Goal: Navigation & Orientation: Find specific page/section

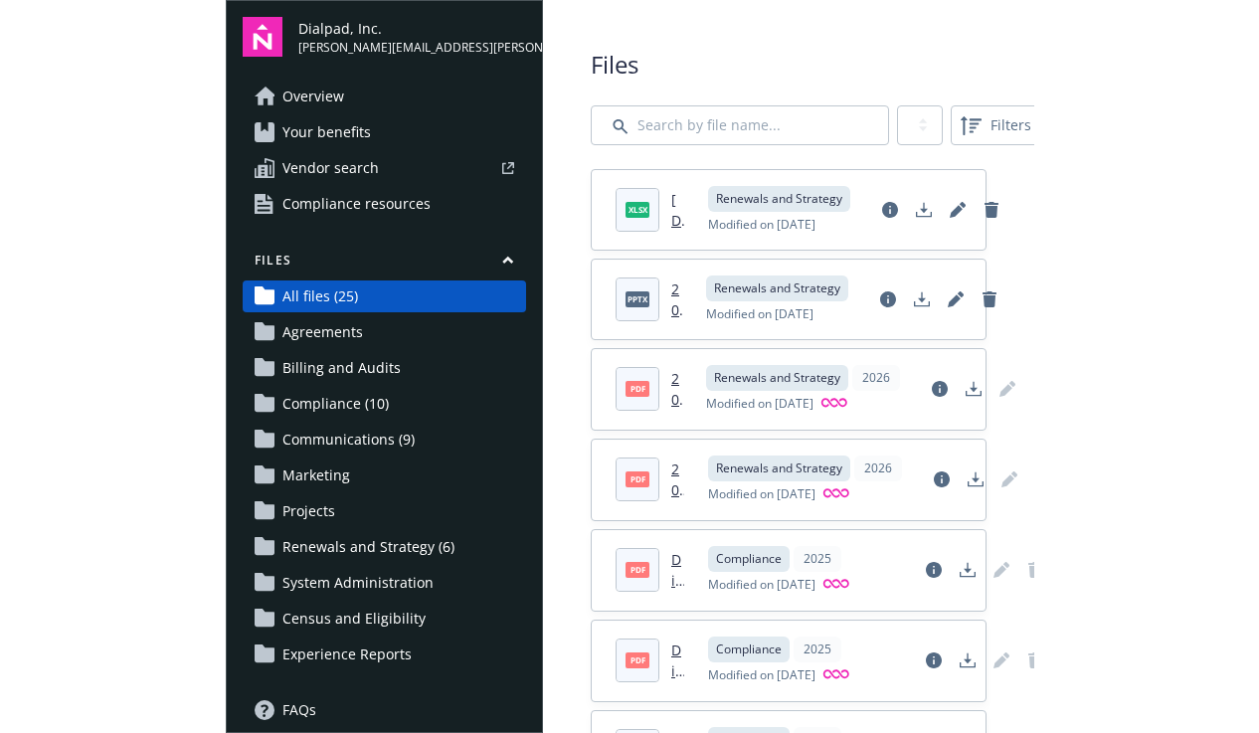
scroll to position [19, 0]
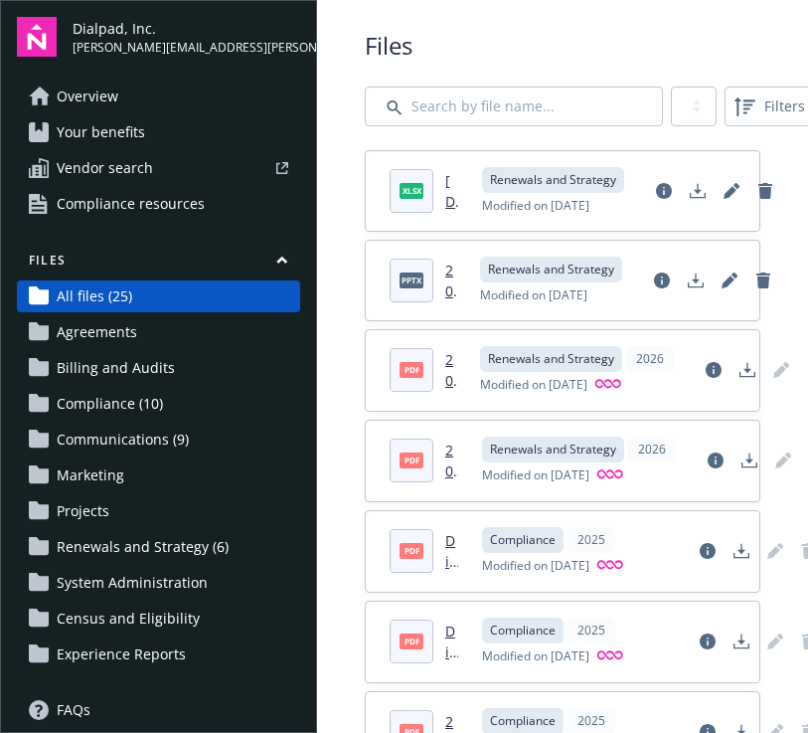
click at [74, 107] on span "Overview" at bounding box center [88, 97] width 62 height 32
